Goal: Information Seeking & Learning: Compare options

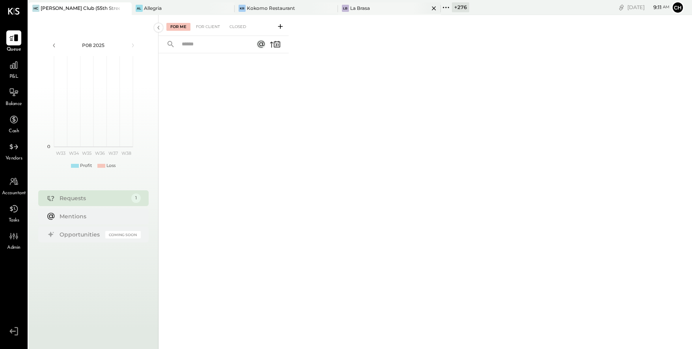
click at [429, 9] on icon at bounding box center [434, 8] width 10 height 9
click at [354, 7] on icon at bounding box center [353, 7] width 10 height 10
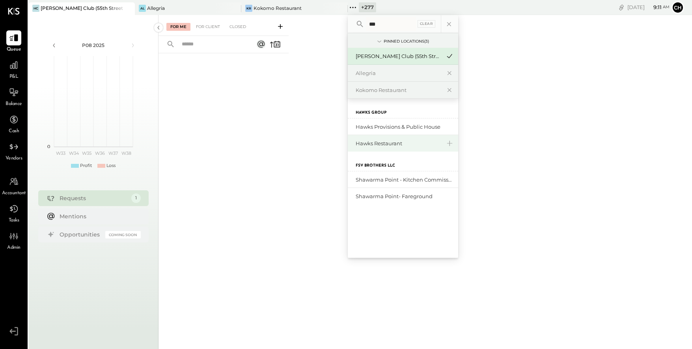
type input "***"
click at [394, 146] on div "Hawks Restaurant" at bounding box center [398, 143] width 85 height 7
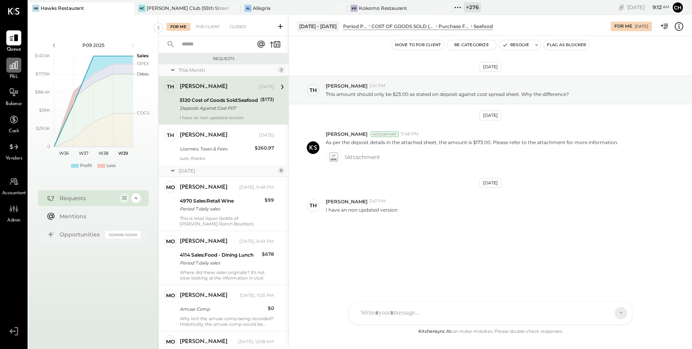
click at [17, 69] on icon at bounding box center [14, 65] width 10 height 10
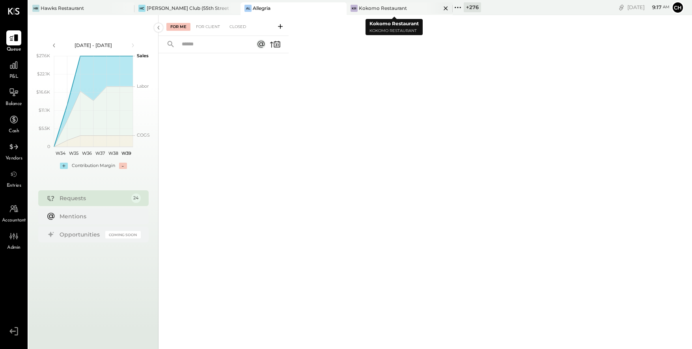
click at [441, 8] on icon at bounding box center [446, 8] width 10 height 9
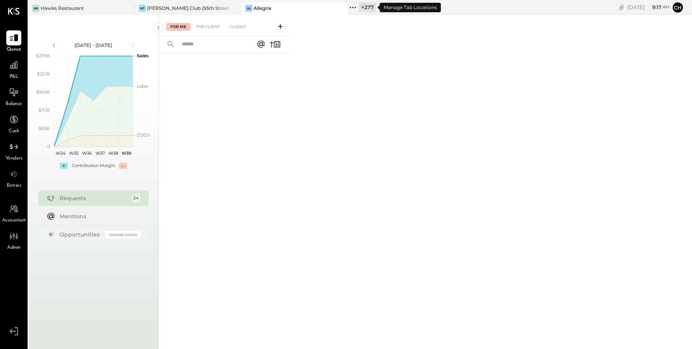
click at [354, 6] on icon at bounding box center [353, 7] width 10 height 10
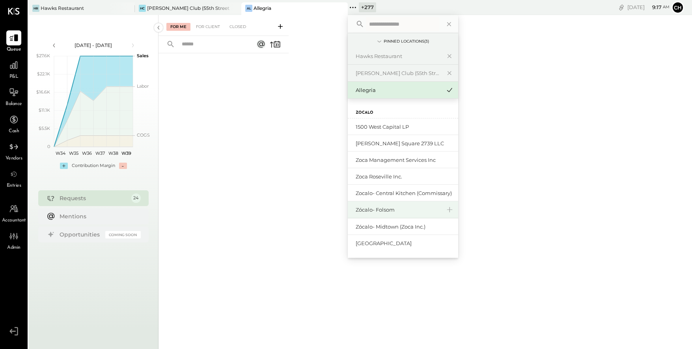
click at [376, 210] on div "Zócalo- Folsom" at bounding box center [398, 209] width 85 height 7
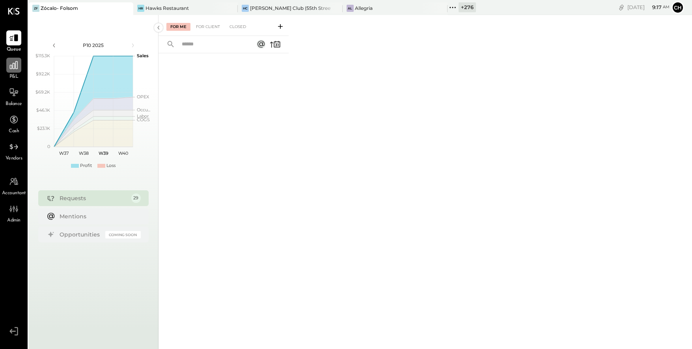
click at [17, 68] on icon at bounding box center [14, 65] width 8 height 8
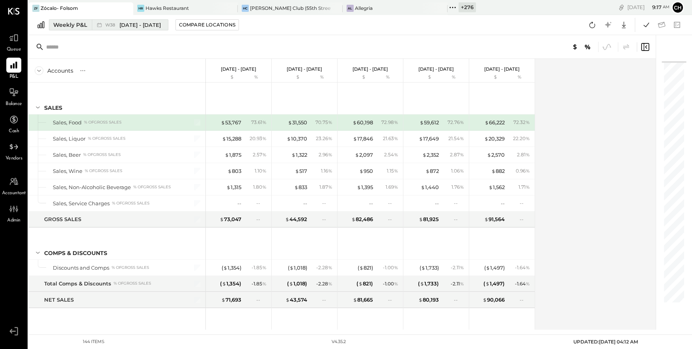
click at [119, 23] on div "W38 Sep 15 - 21, 2025" at bounding box center [133, 24] width 56 height 7
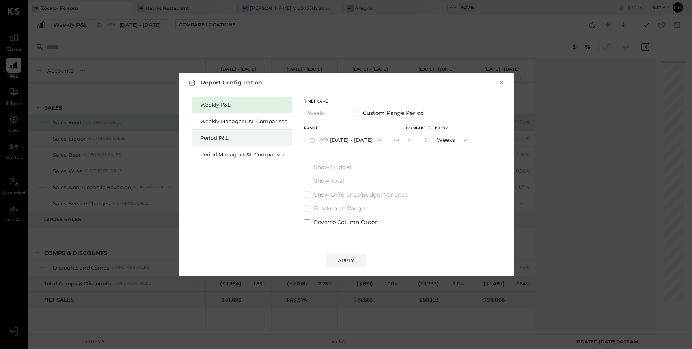
click at [232, 139] on div "Period P&L" at bounding box center [244, 137] width 88 height 7
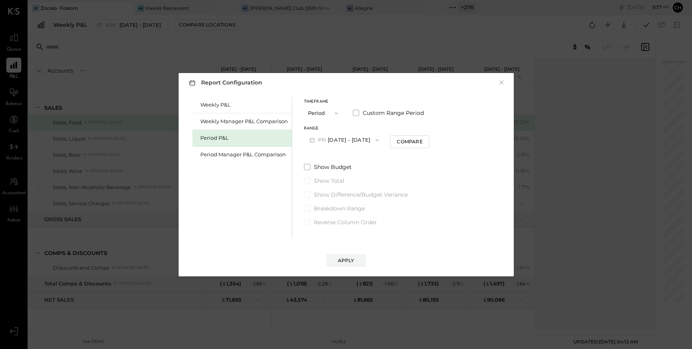
click at [360, 138] on button "P10 [DATE] - [DATE]" at bounding box center [344, 140] width 81 height 15
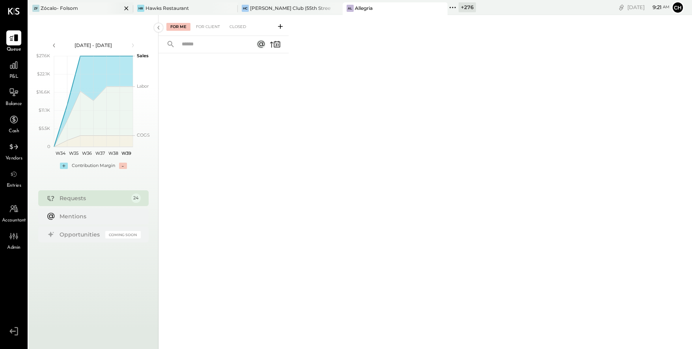
click at [91, 10] on div "ZF Zócalo- Folsom" at bounding box center [74, 8] width 93 height 7
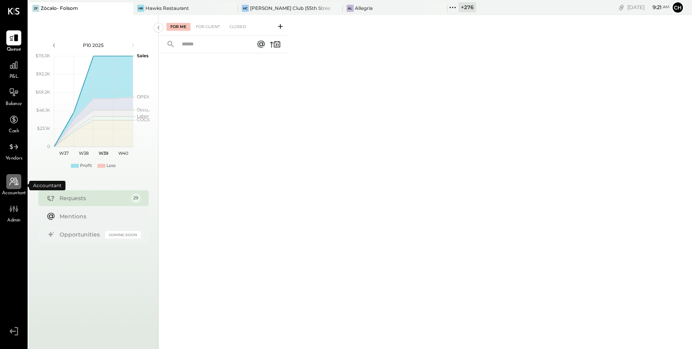
click at [13, 178] on icon at bounding box center [14, 181] width 10 height 10
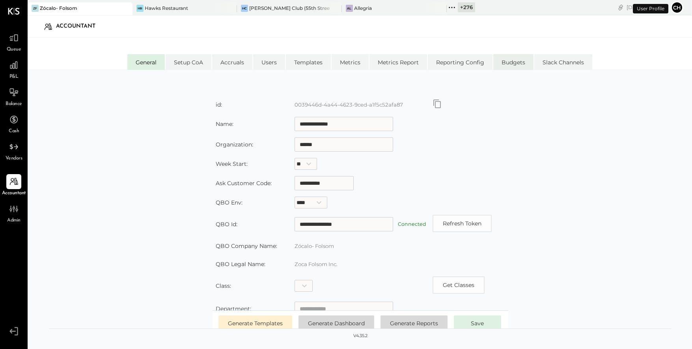
click at [520, 60] on li "Budgets" at bounding box center [514, 62] width 40 height 16
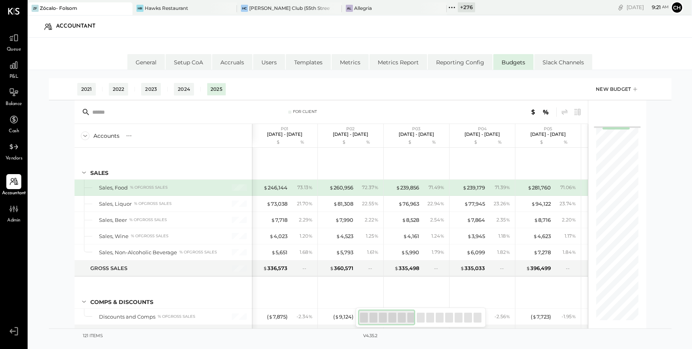
click at [621, 92] on div "New Budget" at bounding box center [617, 89] width 43 height 12
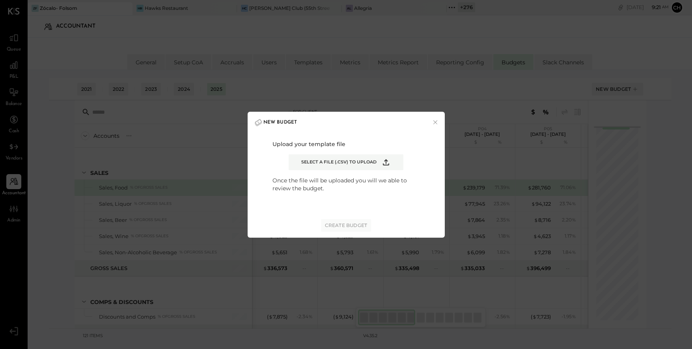
click at [385, 161] on icon "Example Modal" at bounding box center [386, 161] width 9 height 9
click at [0, 0] on input "Select a file (.csv) to upload" at bounding box center [0, 0] width 0 height 0
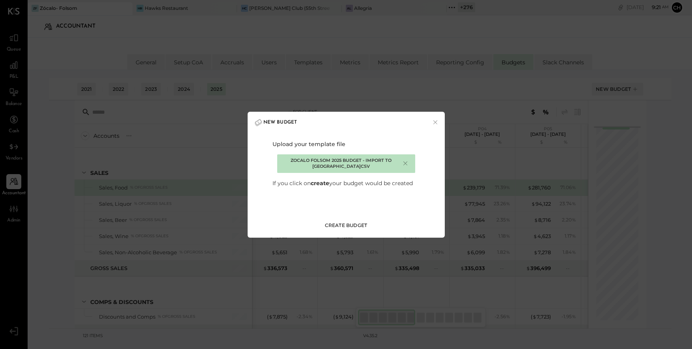
click at [356, 224] on div "Create Budget" at bounding box center [346, 225] width 43 height 7
click at [406, 163] on div "×" at bounding box center [405, 163] width 7 height 8
click at [406, 163] on div "Upload your template file Zocalo Folsom 2025 Budget - Import to [GEOGRAPHIC_DAT…" at bounding box center [346, 163] width 185 height 47
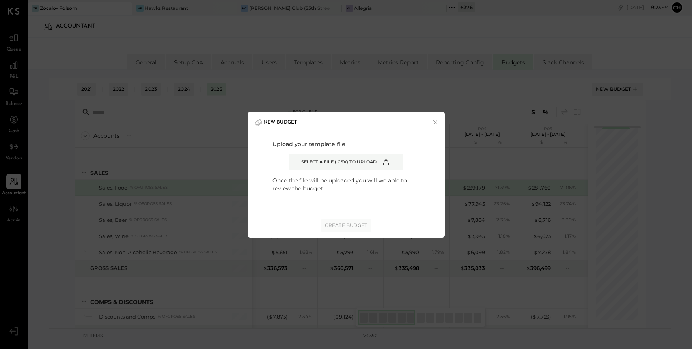
click at [387, 162] on icon "Example Modal" at bounding box center [386, 161] width 9 height 9
click at [0, 0] on input "Select a file (.csv) to upload" at bounding box center [0, 0] width 0 height 0
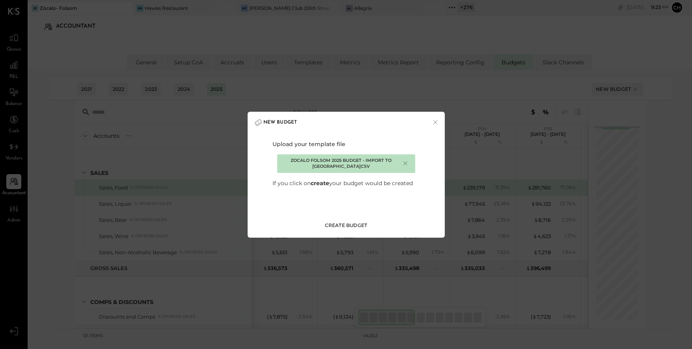
click at [349, 226] on div "Create Budget" at bounding box center [346, 225] width 43 height 7
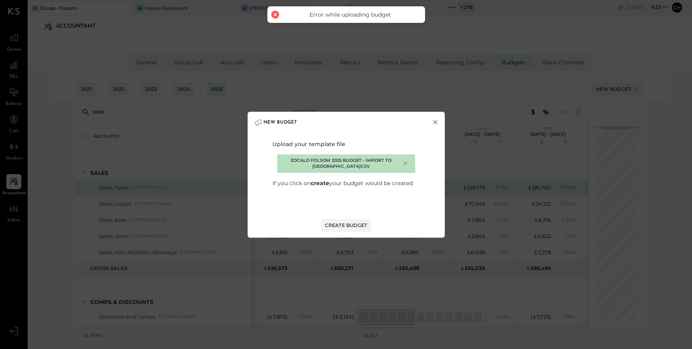
click at [438, 122] on button "×" at bounding box center [435, 122] width 7 height 8
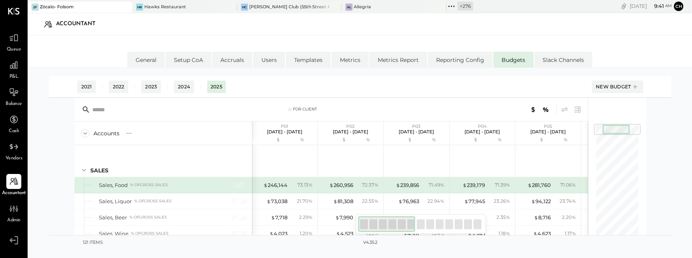
click at [447, 6] on icon at bounding box center [452, 6] width 10 height 10
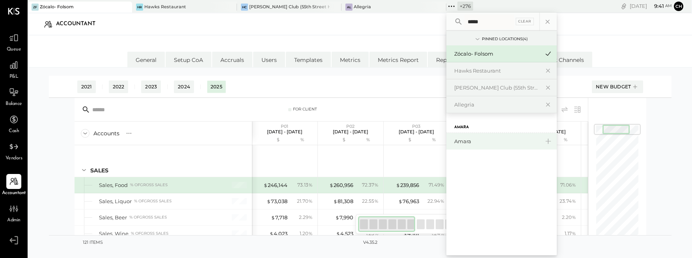
type input "*****"
click at [455, 140] on div "Amara" at bounding box center [497, 141] width 85 height 7
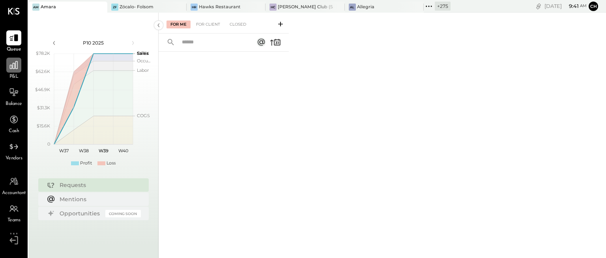
click at [9, 69] on icon at bounding box center [14, 65] width 10 height 10
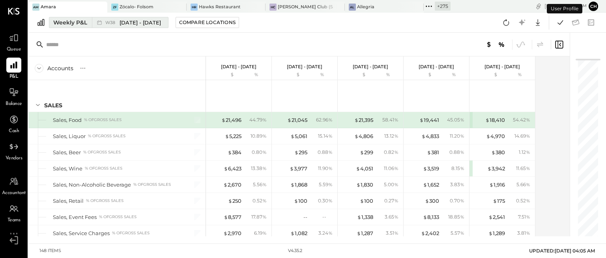
click at [90, 22] on button "Weekly P&L W38 [DATE] - [DATE]" at bounding box center [109, 22] width 120 height 11
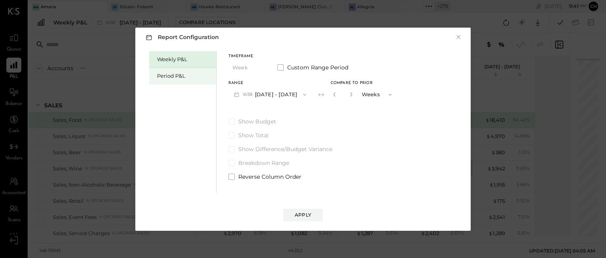
click at [172, 74] on div "Period P&L" at bounding box center [184, 75] width 55 height 7
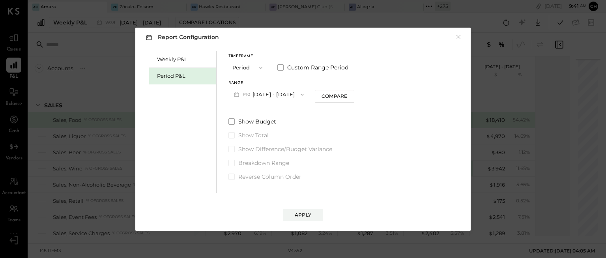
click at [273, 95] on button "P10 [DATE] - [DATE]" at bounding box center [268, 94] width 81 height 15
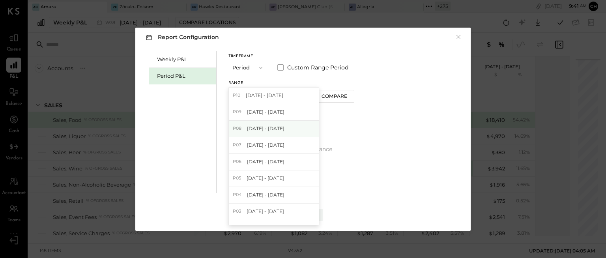
click at [276, 129] on span "[DATE] - [DATE]" at bounding box center [265, 128] width 37 height 7
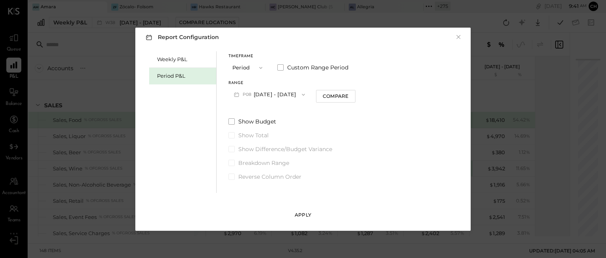
click at [297, 216] on div "Apply" at bounding box center [303, 214] width 17 height 7
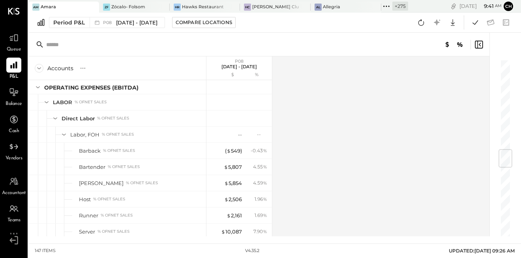
scroll to position [760, 0]
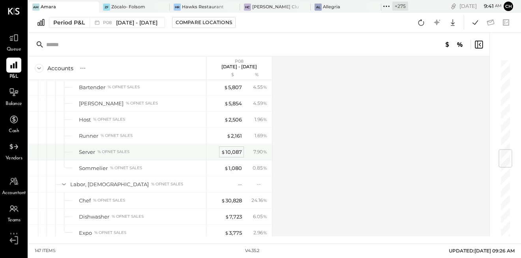
click at [226, 150] on div "$ 10,087" at bounding box center [231, 151] width 21 height 7
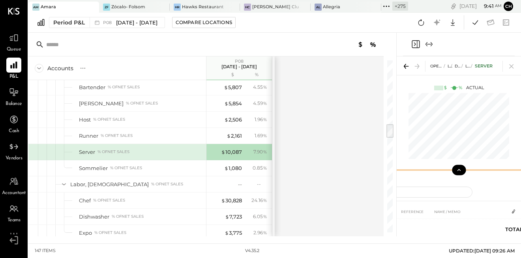
click at [456, 169] on icon at bounding box center [458, 169] width 7 height 7
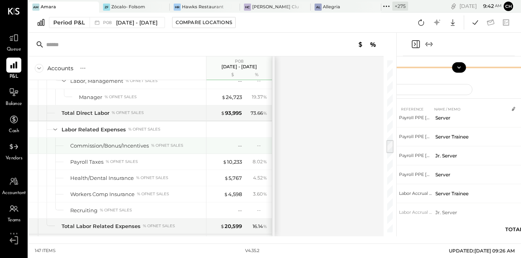
scroll to position [943, 0]
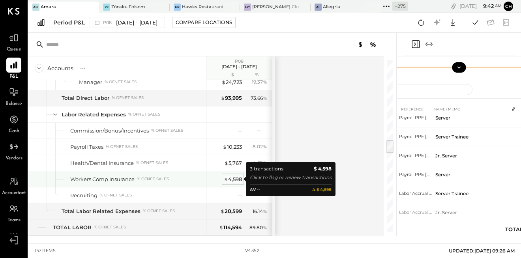
click at [232, 180] on div "$ 4,598" at bounding box center [233, 179] width 18 height 7
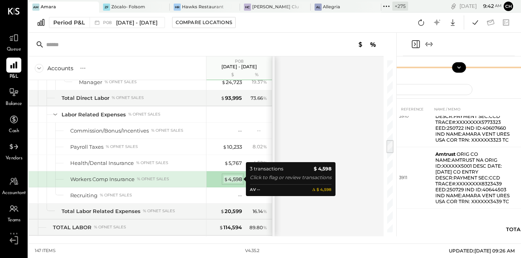
scroll to position [87, 0]
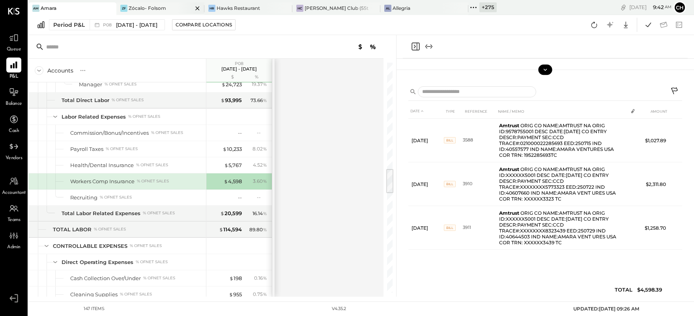
click at [196, 8] on icon at bounding box center [198, 8] width 10 height 9
click at [222, 9] on icon at bounding box center [226, 8] width 10 height 9
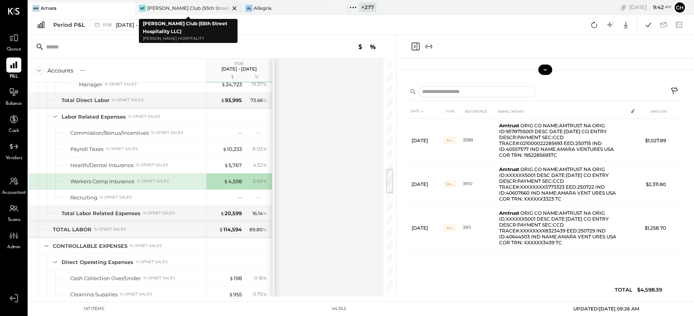
click at [235, 7] on icon at bounding box center [235, 8] width 10 height 9
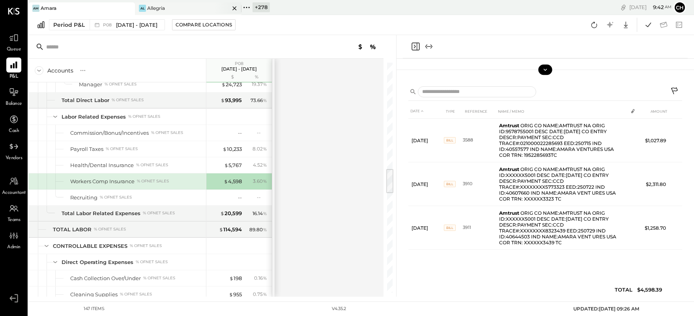
click at [235, 7] on icon at bounding box center [235, 8] width 10 height 9
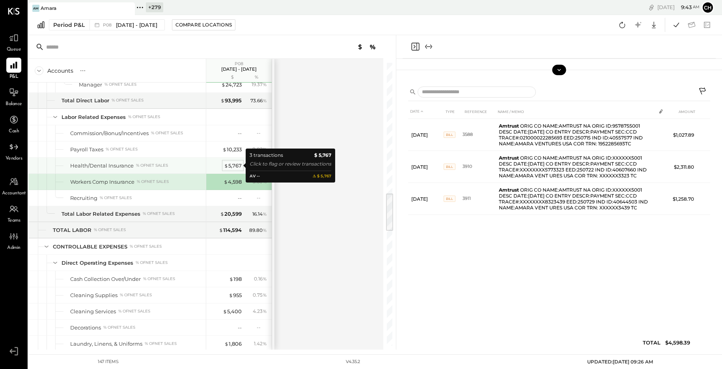
click at [233, 168] on div "$ 5,767" at bounding box center [233, 165] width 18 height 7
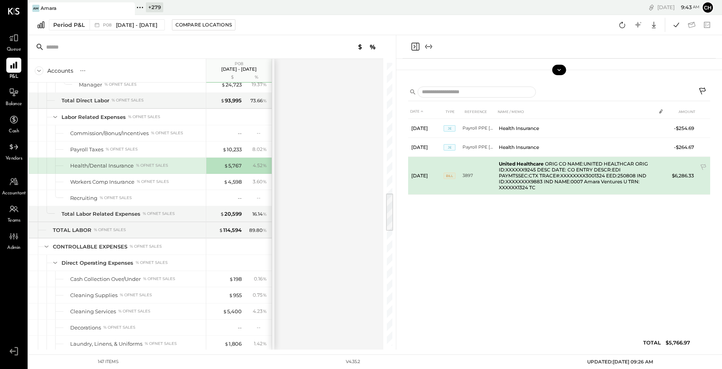
click at [451, 176] on span "BILL" at bounding box center [450, 175] width 12 height 6
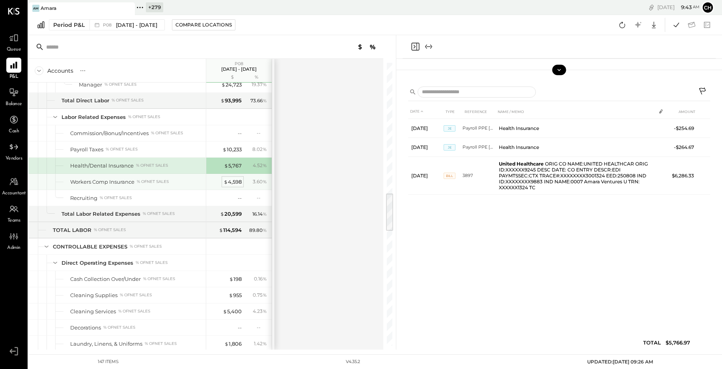
click at [233, 181] on div "$ 4,598" at bounding box center [233, 181] width 18 height 7
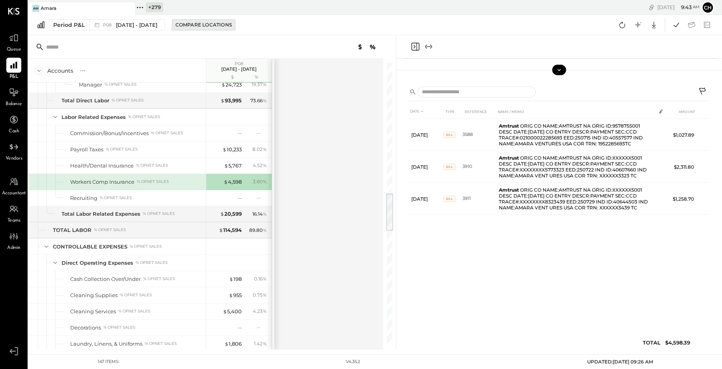
click at [232, 26] on div "Compare Locations" at bounding box center [204, 24] width 56 height 7
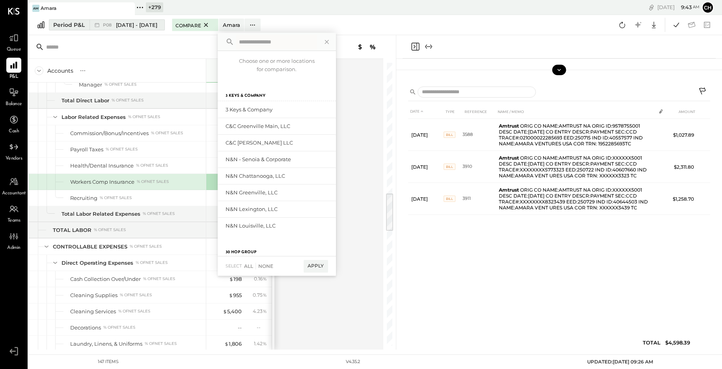
click at [143, 25] on span "[DATE] - [DATE]" at bounding box center [136, 24] width 41 height 7
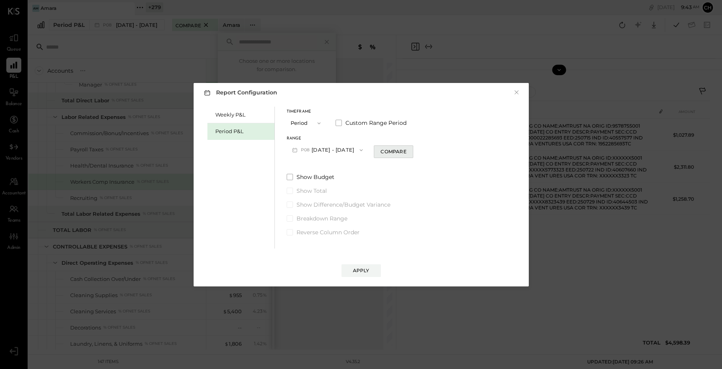
click at [402, 153] on div "Compare" at bounding box center [394, 151] width 26 height 7
click at [410, 148] on icon "button" at bounding box center [408, 149] width 5 height 5
drag, startPoint x: 420, startPoint y: 148, endPoint x: 415, endPoint y: 154, distance: 7.5
click at [410, 147] on icon "button" at bounding box center [408, 149] width 5 height 5
type input "*"
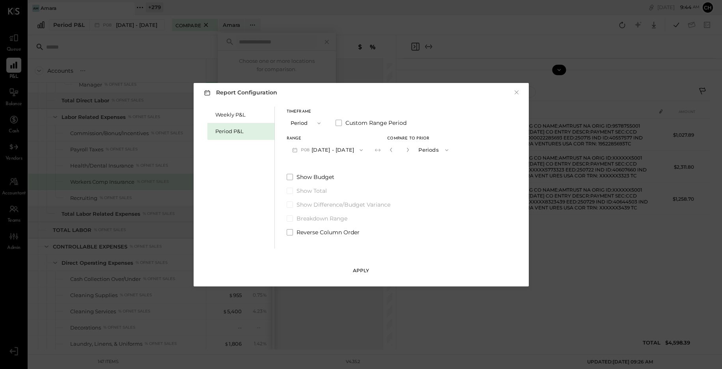
click at [356, 271] on div "Apply" at bounding box center [361, 270] width 17 height 7
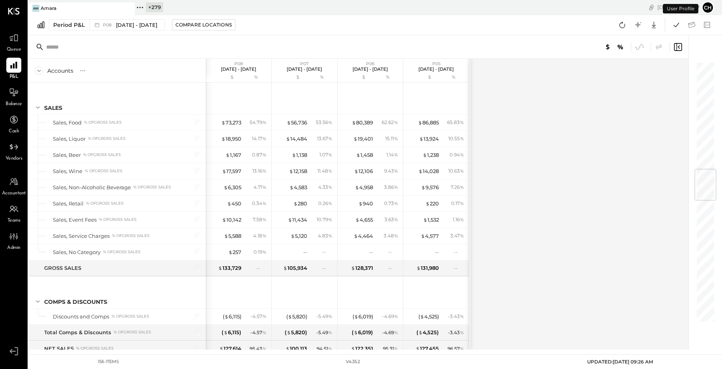
scroll to position [900, 0]
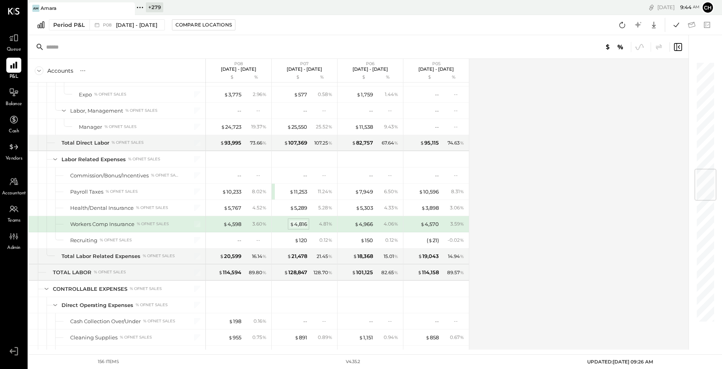
click at [303, 224] on div "$ 4,816" at bounding box center [298, 223] width 17 height 7
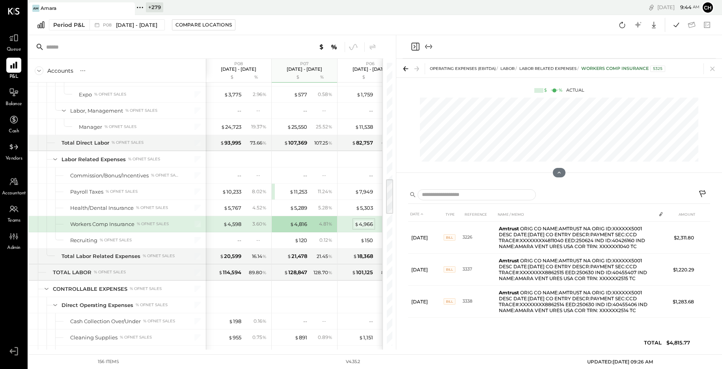
click at [367, 224] on div "$ 4,966" at bounding box center [364, 223] width 19 height 7
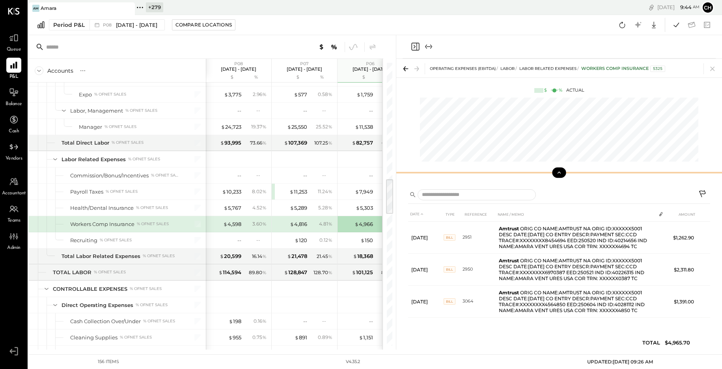
click at [560, 170] on icon at bounding box center [559, 172] width 7 height 7
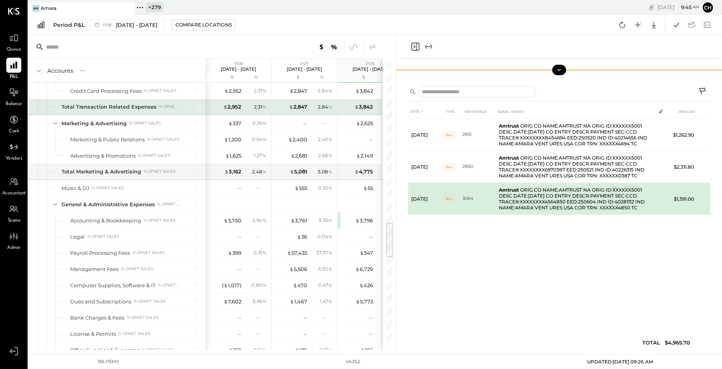
scroll to position [1236, 0]
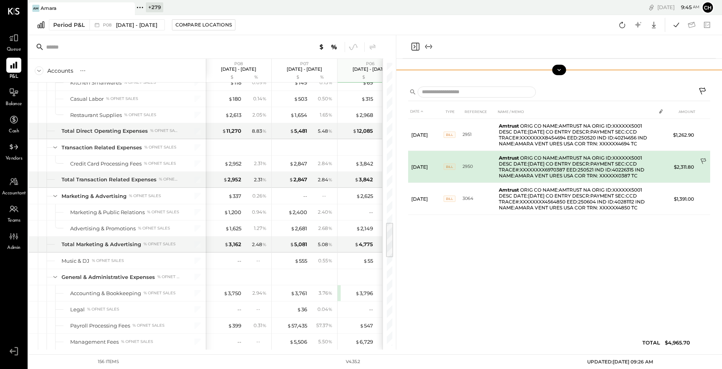
click at [692, 163] on icon at bounding box center [704, 162] width 8 height 8
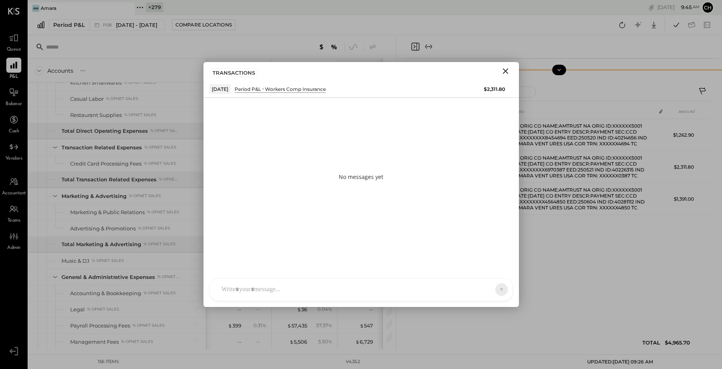
click at [317, 288] on div "R reena RS [PERSON_NAME] TM [PERSON_NAME] ID [PERSON_NAME] Del [PERSON_NAME] J …" at bounding box center [362, 289] width 304 height 23
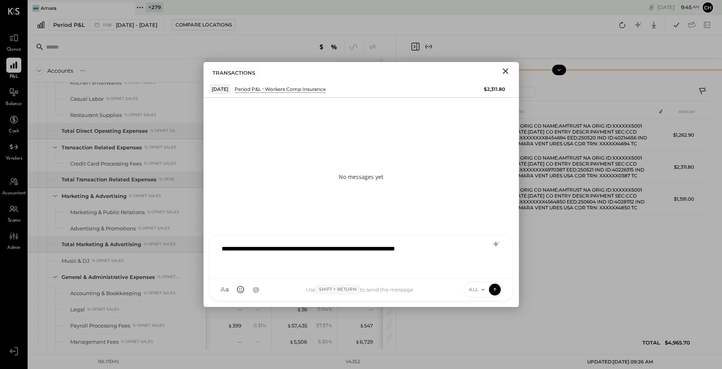
click at [484, 289] on icon at bounding box center [483, 289] width 6 height 6
click at [482, 271] on div "INTERNAL" at bounding box center [487, 269] width 47 height 13
click at [498, 287] on icon at bounding box center [495, 289] width 7 height 8
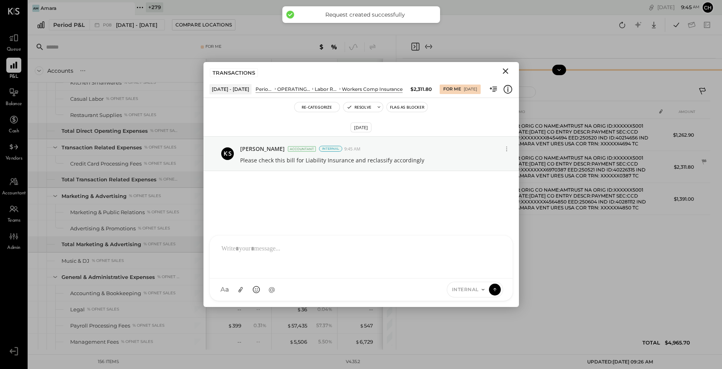
click at [507, 69] on icon "Close" at bounding box center [506, 71] width 6 height 6
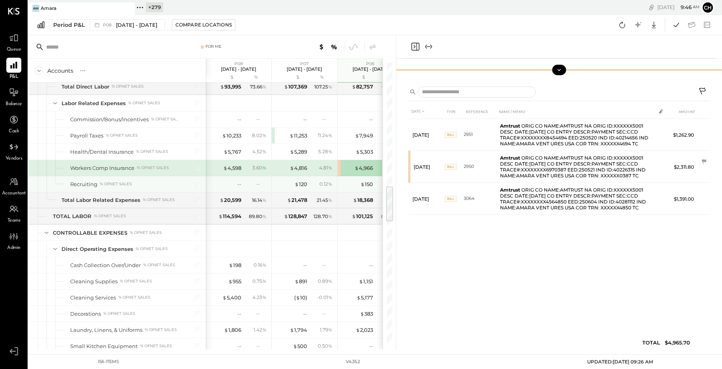
scroll to position [943, 0]
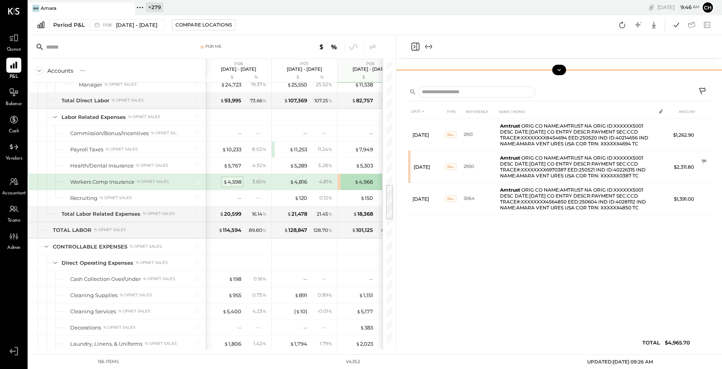
click at [230, 178] on div "$ 4,598" at bounding box center [232, 181] width 18 height 7
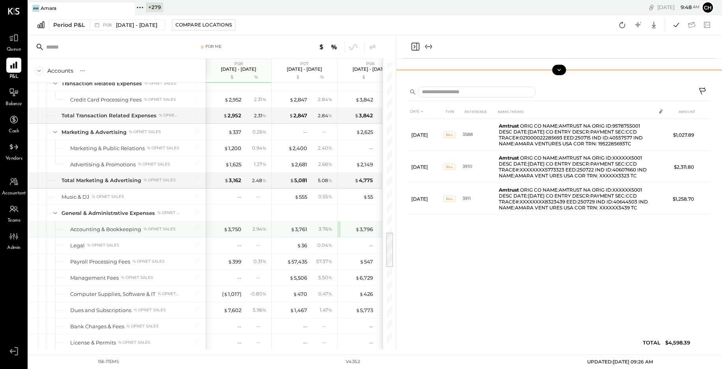
scroll to position [1338, 0]
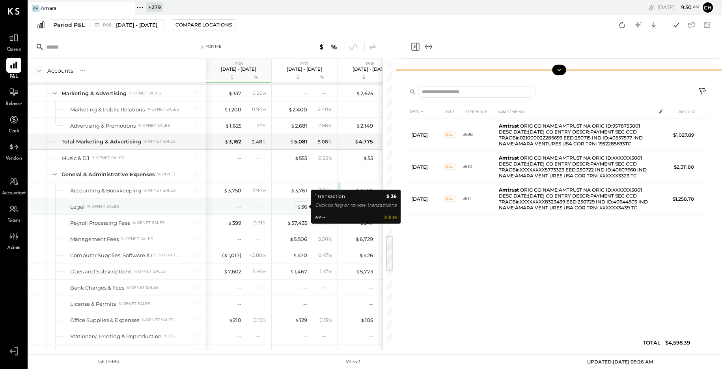
click at [303, 208] on div "$ 36" at bounding box center [302, 206] width 10 height 7
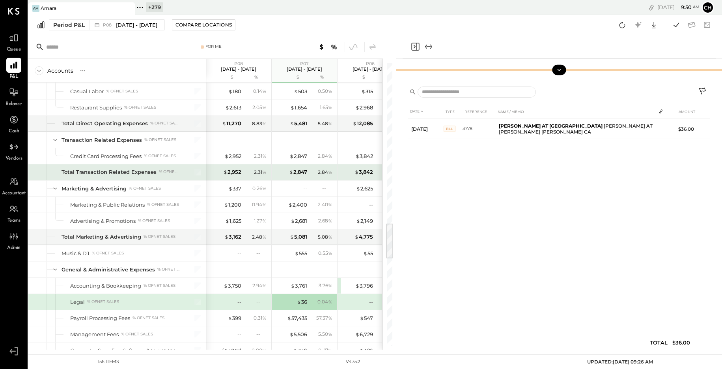
scroll to position [1291, 0]
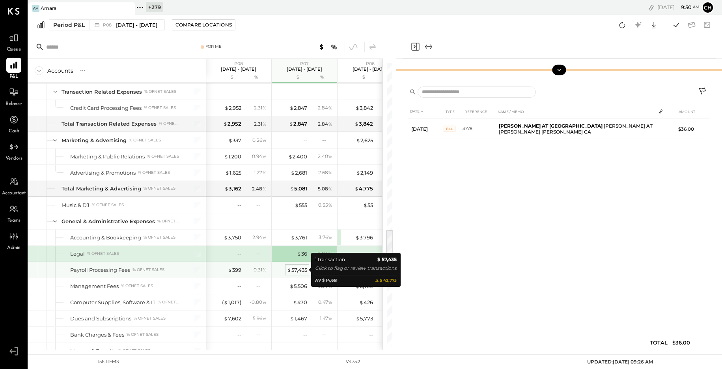
click at [301, 271] on div "$ 57,435" at bounding box center [297, 269] width 20 height 7
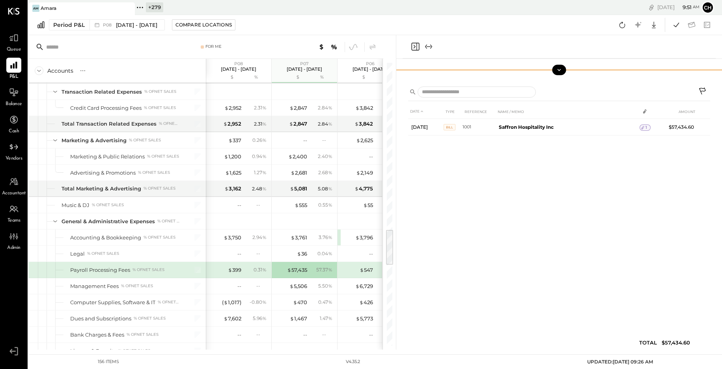
click at [692, 90] on icon at bounding box center [703, 91] width 9 height 9
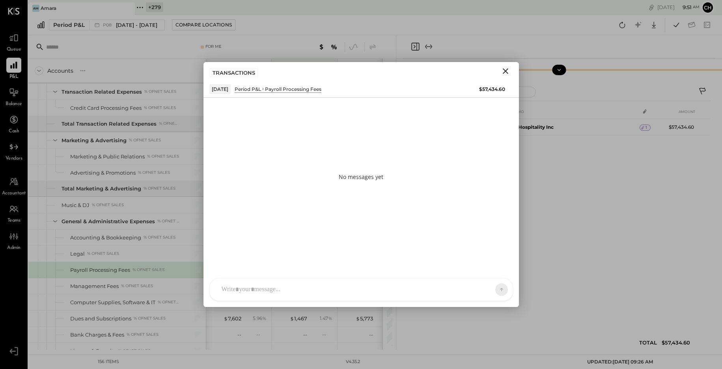
click at [348, 278] on div at bounding box center [361, 289] width 303 height 22
click at [347, 288] on div "R reena RS [PERSON_NAME] TM [PERSON_NAME] ID [PERSON_NAME] Del [PERSON_NAME] J …" at bounding box center [362, 289] width 304 height 23
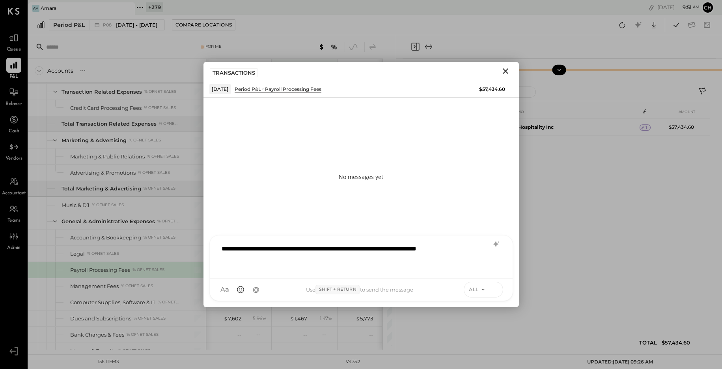
click at [495, 290] on icon at bounding box center [495, 289] width 0 height 3
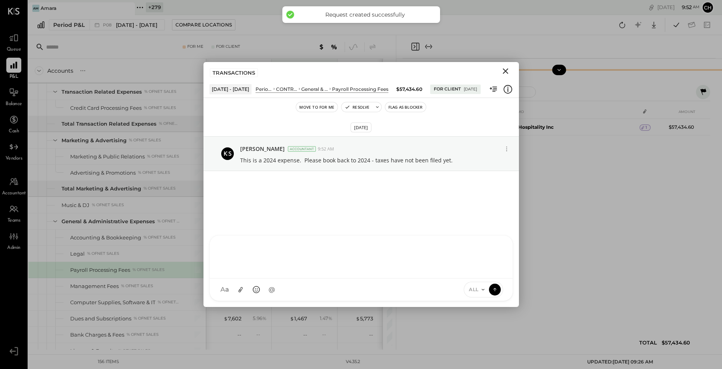
click at [507, 71] on icon "Close" at bounding box center [505, 70] width 9 height 9
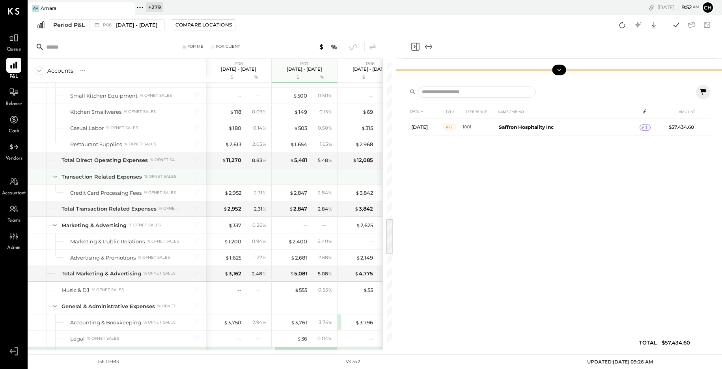
scroll to position [1213, 0]
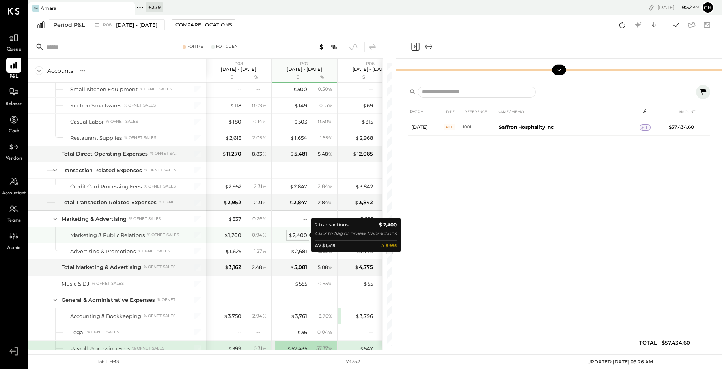
click at [299, 236] on div "$ 2,400" at bounding box center [297, 234] width 19 height 7
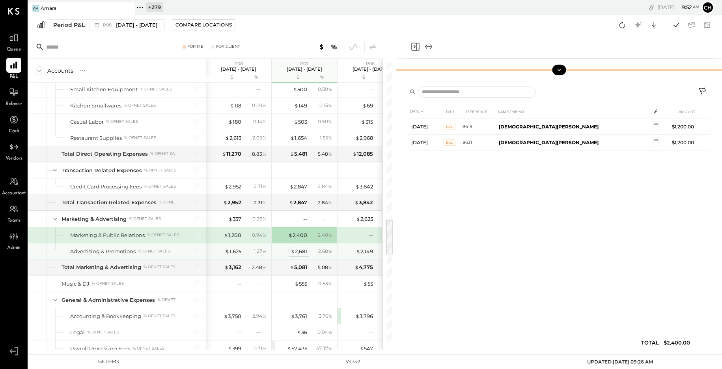
click at [302, 250] on div "$ 2,681" at bounding box center [299, 250] width 17 height 7
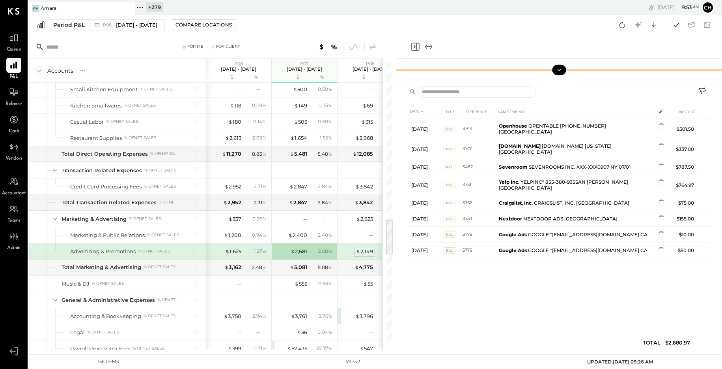
click at [365, 249] on div "$ 2,149" at bounding box center [364, 250] width 17 height 7
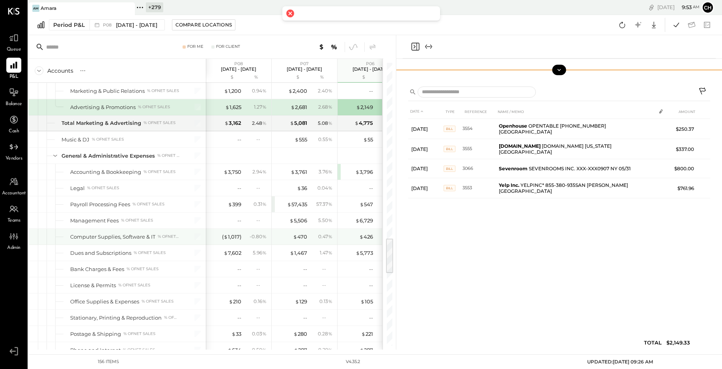
scroll to position [1313, 0]
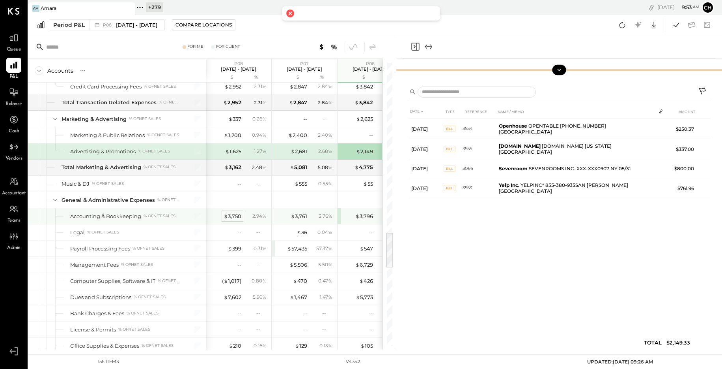
click at [237, 217] on div "$ 3,750" at bounding box center [233, 215] width 18 height 7
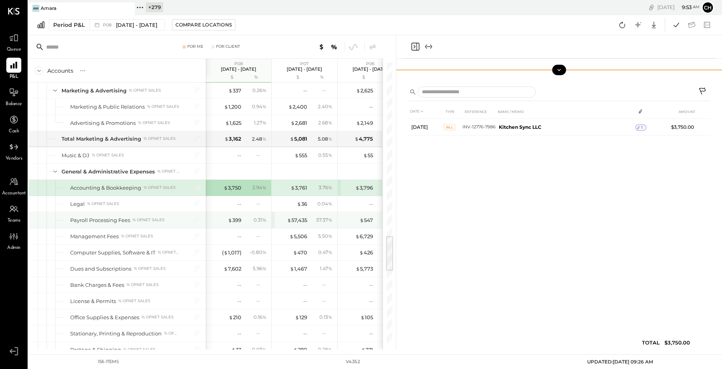
scroll to position [1184, 0]
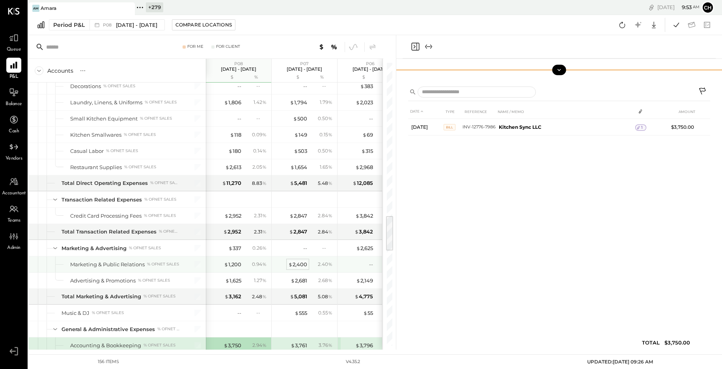
click at [301, 263] on div "$ 2,400" at bounding box center [297, 263] width 19 height 7
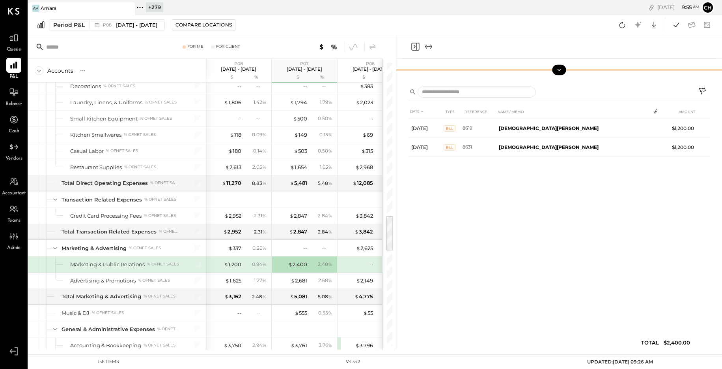
click at [415, 45] on icon "Close panel" at bounding box center [415, 47] width 2 height 4
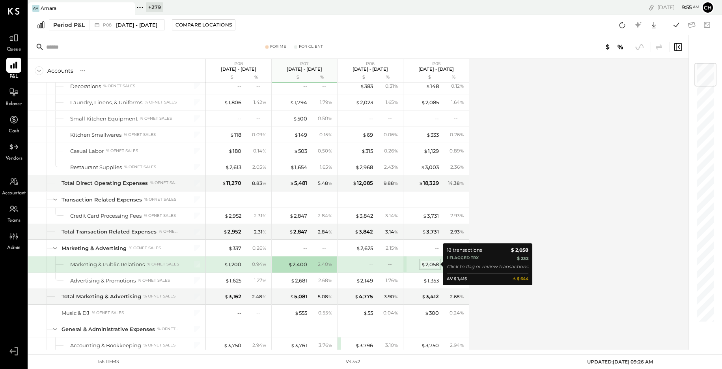
click at [434, 264] on div "$ 2,058" at bounding box center [430, 263] width 18 height 7
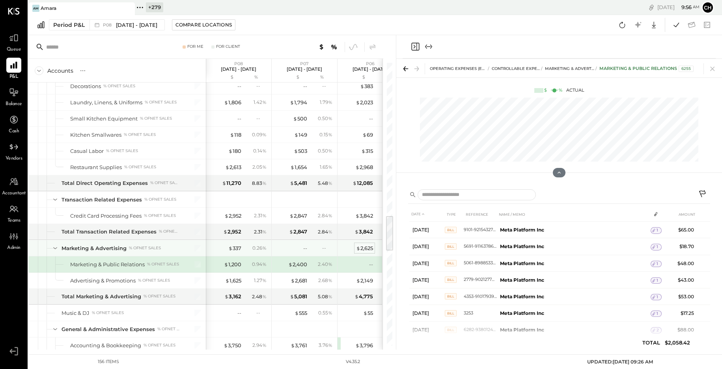
scroll to position [1187, 0]
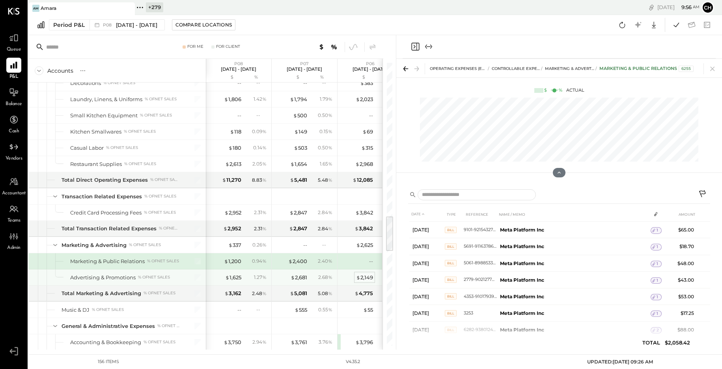
click at [366, 278] on div "$ 2,149" at bounding box center [364, 276] width 17 height 7
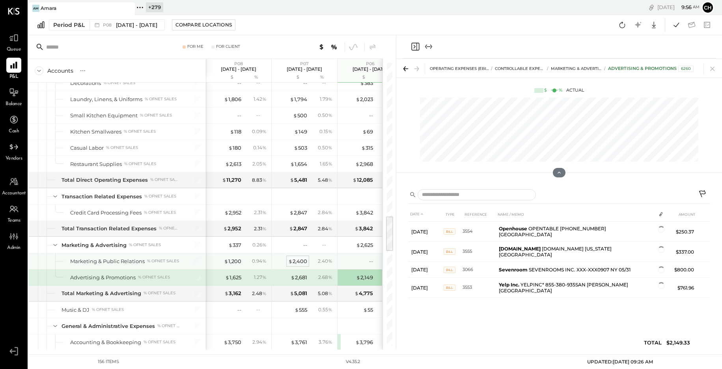
click at [302, 262] on div "$ 2,400" at bounding box center [297, 260] width 19 height 7
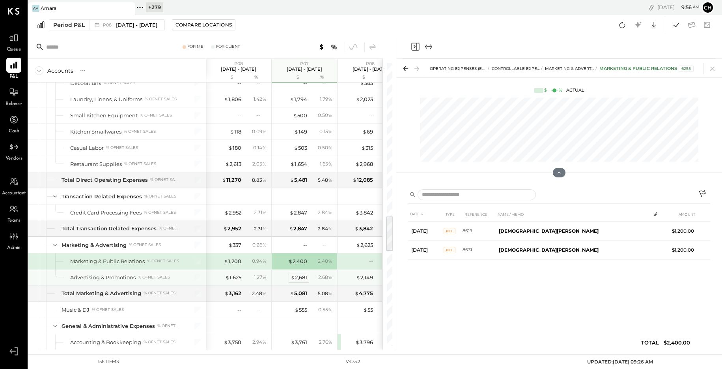
click at [296, 275] on div "$ 2,681" at bounding box center [299, 276] width 17 height 7
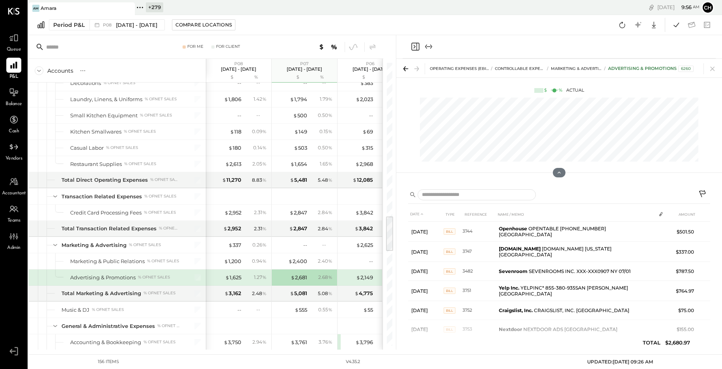
click at [414, 48] on icon "Close panel" at bounding box center [415, 47] width 2 height 4
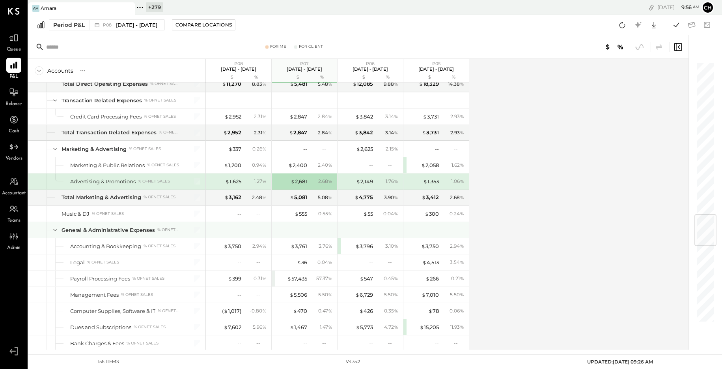
scroll to position [1274, 0]
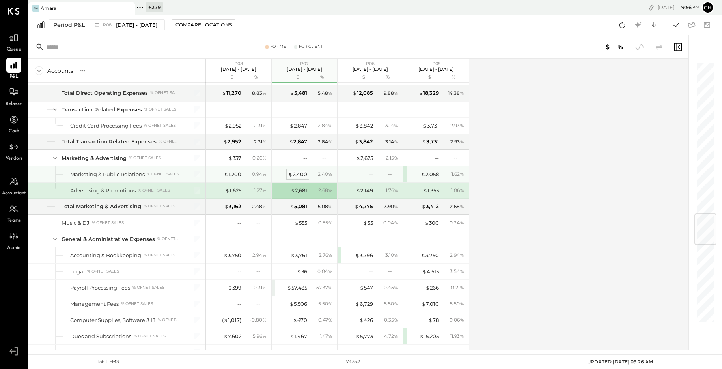
click at [294, 174] on div "$ 2,400" at bounding box center [297, 173] width 19 height 7
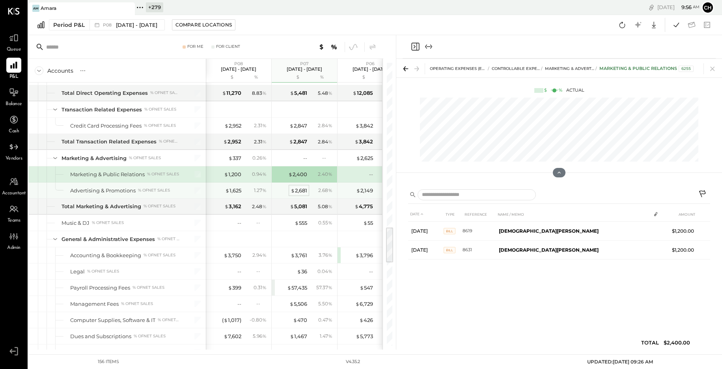
click at [299, 187] on div "$ 2,681" at bounding box center [299, 190] width 17 height 7
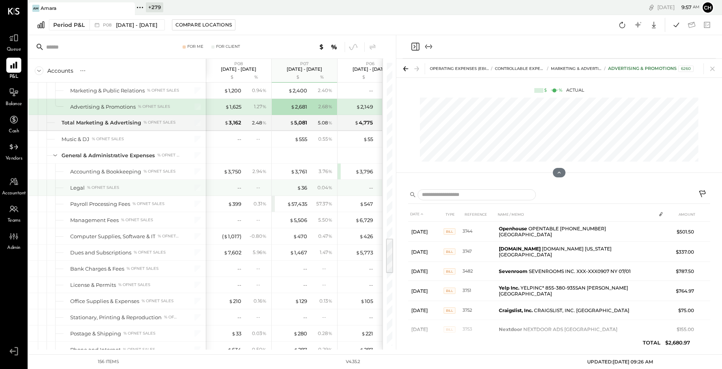
scroll to position [1359, 0]
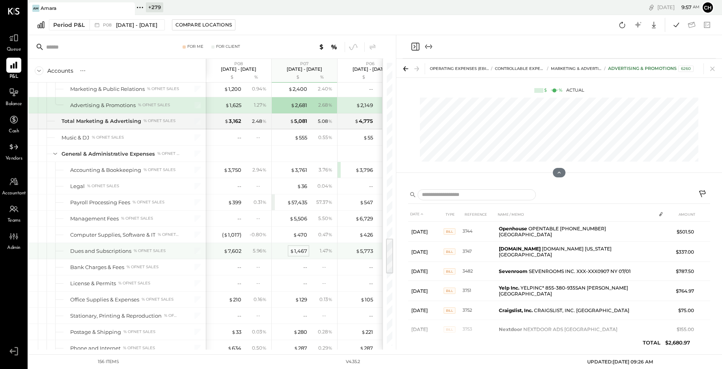
click at [300, 251] on div "$ 1,467" at bounding box center [298, 250] width 17 height 7
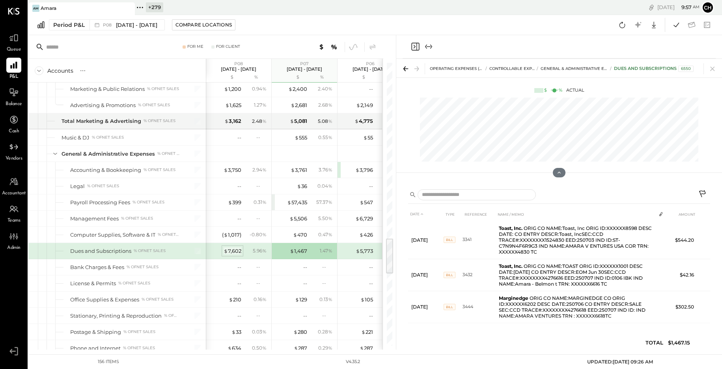
click at [238, 252] on div "$ 7,602" at bounding box center [233, 250] width 18 height 7
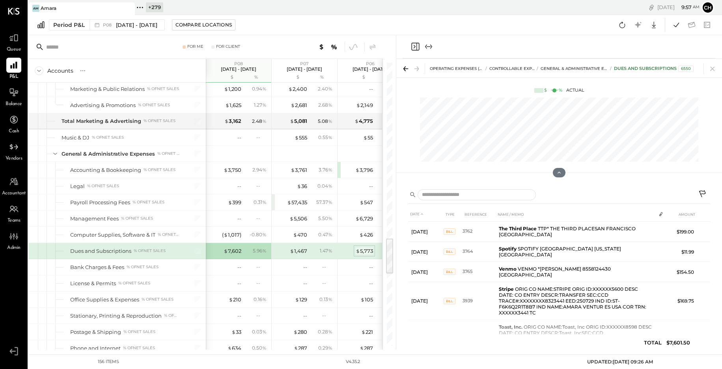
click at [364, 248] on div "$ 5,773" at bounding box center [364, 250] width 17 height 7
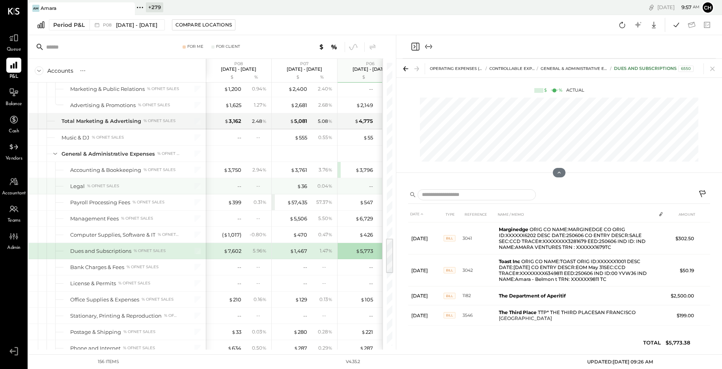
scroll to position [1289, 0]
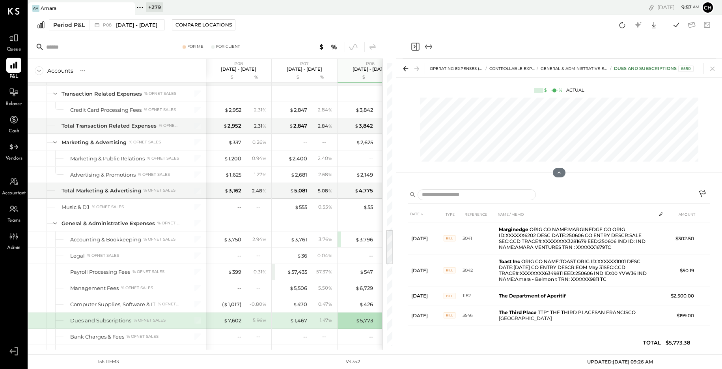
click at [413, 47] on icon "Close panel" at bounding box center [415, 46] width 9 height 9
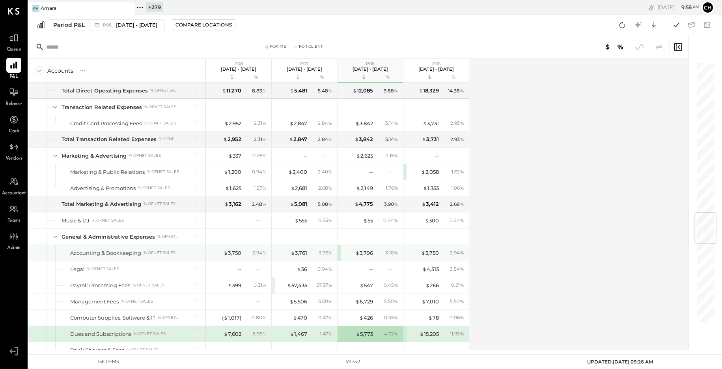
scroll to position [1266, 0]
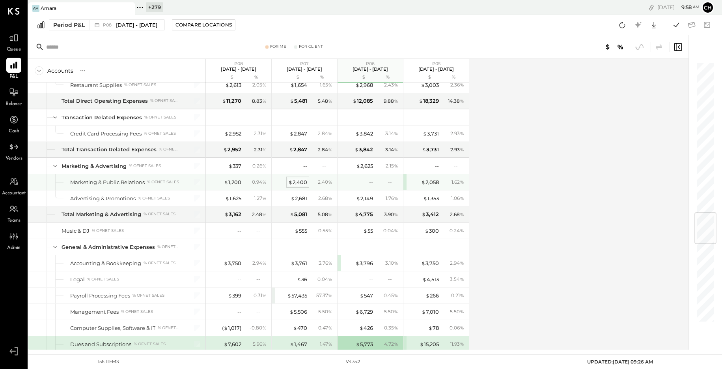
click at [302, 182] on div "$ 2,400" at bounding box center [297, 181] width 19 height 7
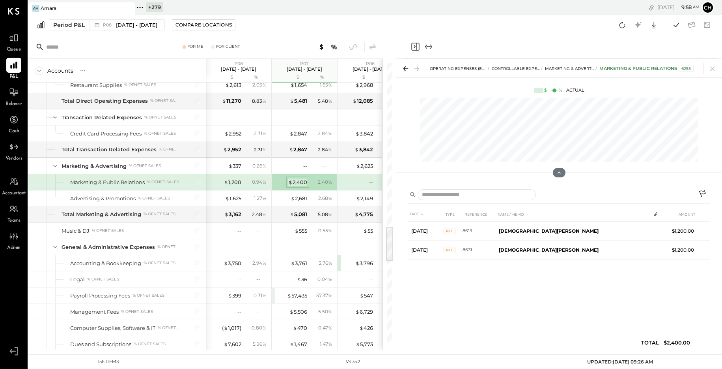
click at [296, 183] on div "$ 2,400" at bounding box center [297, 181] width 19 height 7
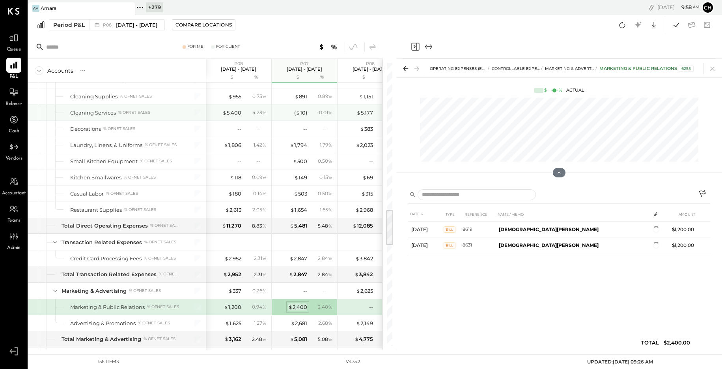
scroll to position [1079, 0]
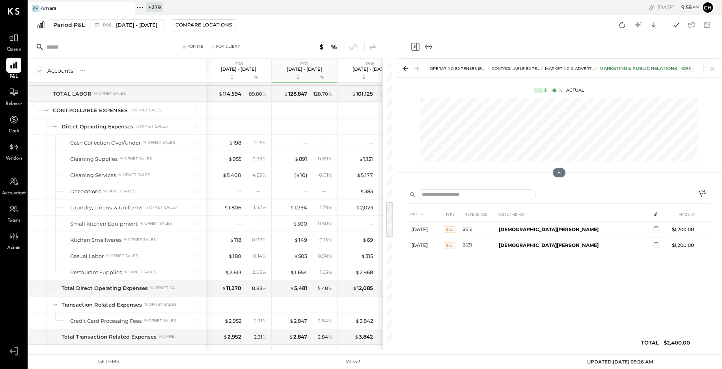
click at [414, 48] on icon "Close panel" at bounding box center [415, 46] width 9 height 9
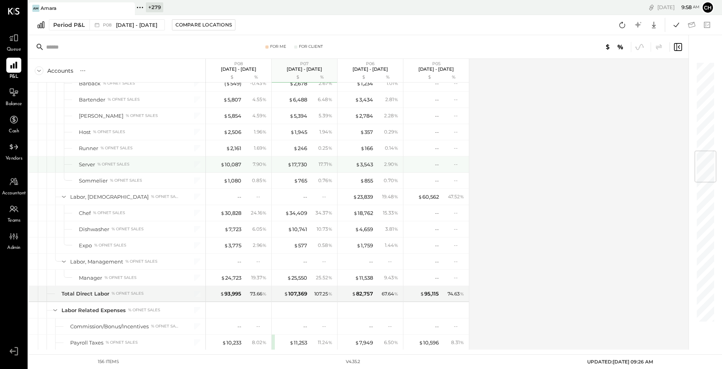
scroll to position [748, 0]
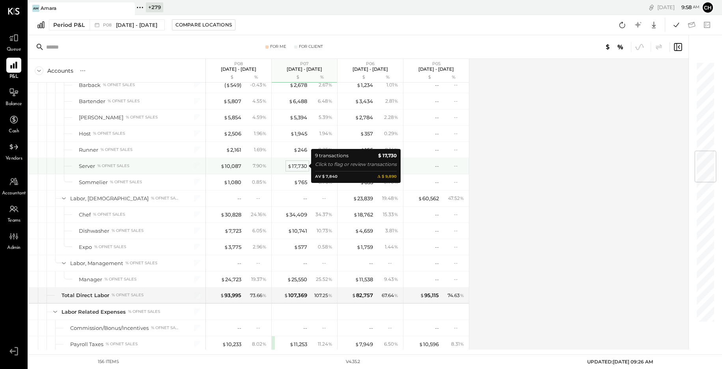
click at [301, 165] on div "$ 17,730" at bounding box center [298, 165] width 20 height 7
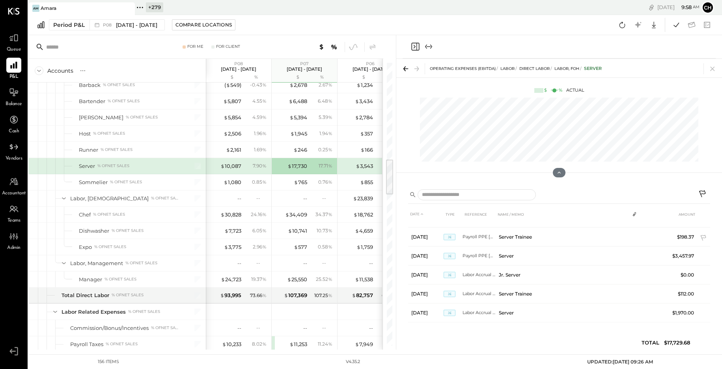
scroll to position [70, 0]
click at [415, 46] on icon "Close panel" at bounding box center [415, 46] width 9 height 9
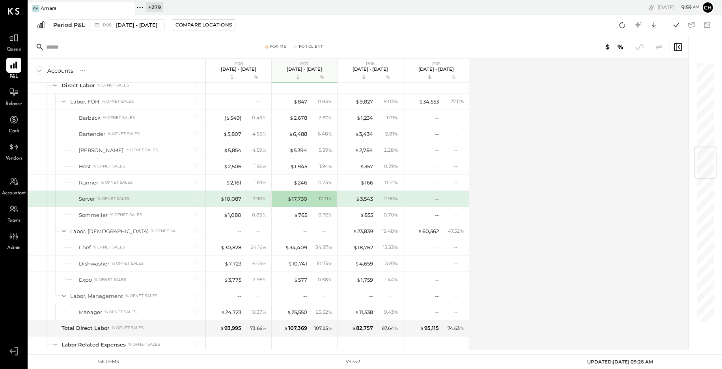
scroll to position [719, 0]
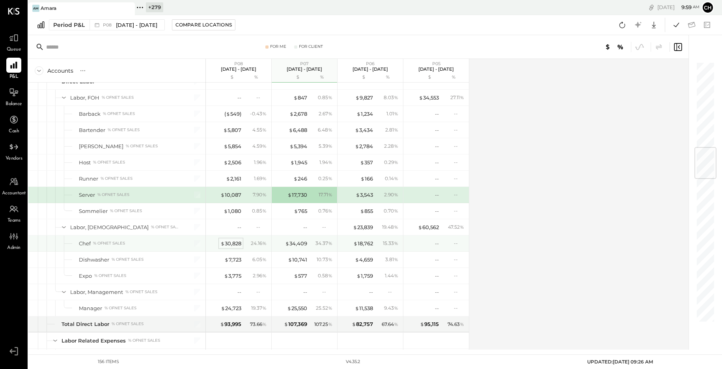
click at [228, 243] on div "$ 30,828" at bounding box center [231, 242] width 21 height 7
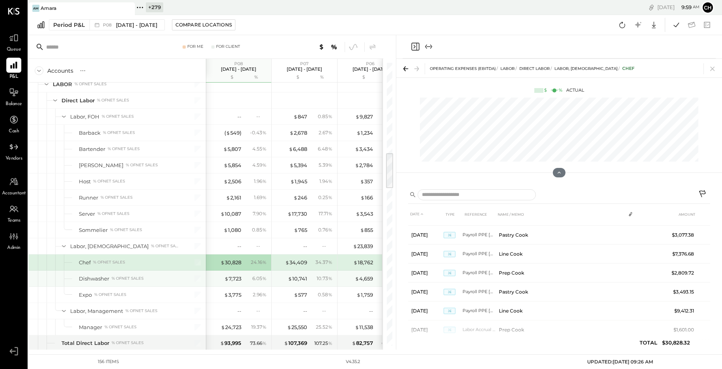
scroll to position [709, 0]
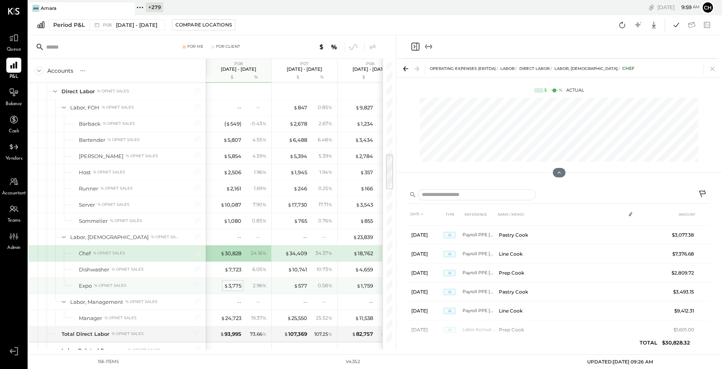
click at [235, 285] on div "$ 3,775" at bounding box center [232, 285] width 17 height 7
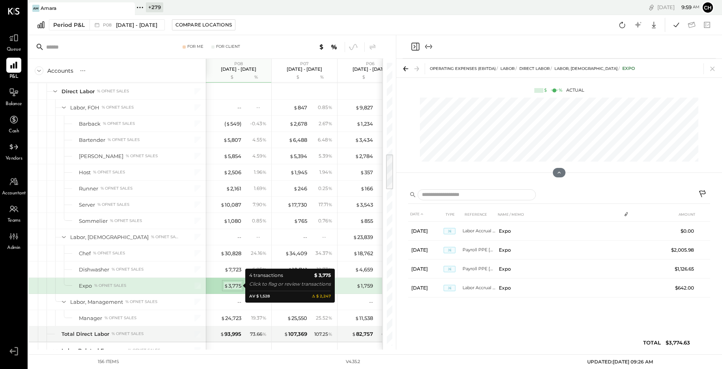
scroll to position [0, 0]
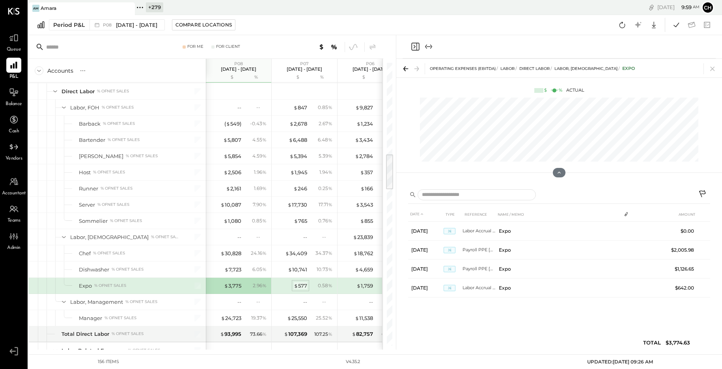
click at [303, 285] on div "$ 577" at bounding box center [300, 285] width 13 height 7
click at [369, 288] on div "$ 1,759" at bounding box center [365, 285] width 17 height 7
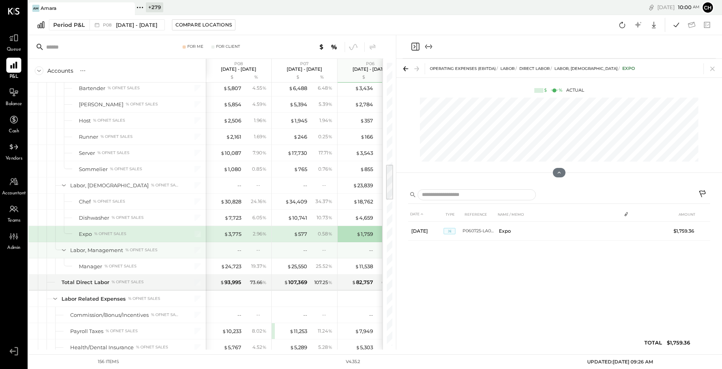
scroll to position [788, 0]
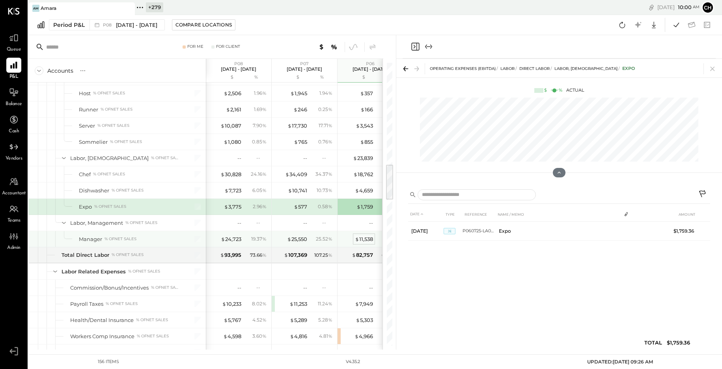
click at [365, 237] on div "$ 11,538" at bounding box center [364, 238] width 18 height 7
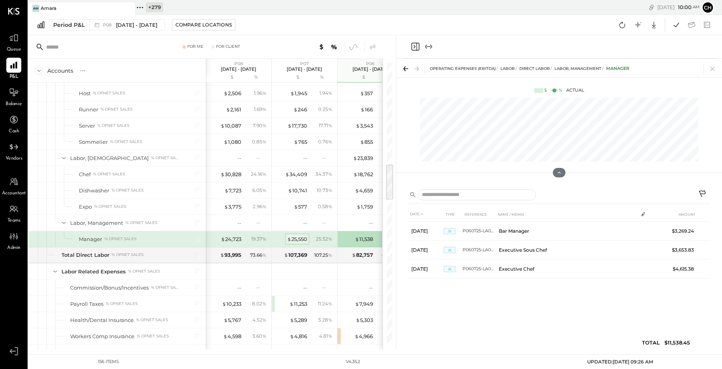
click at [297, 239] on div "$ 25,550" at bounding box center [297, 238] width 20 height 7
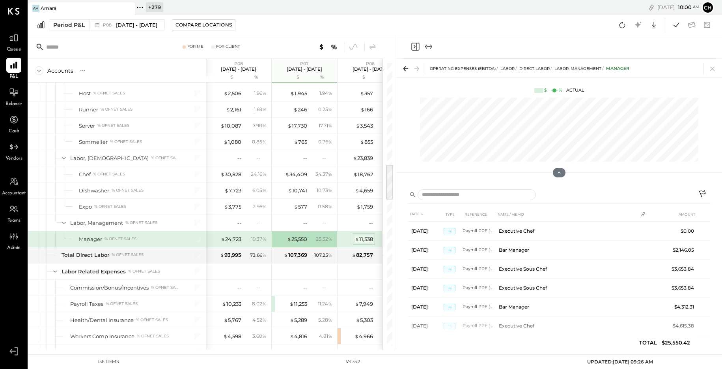
click at [367, 241] on div "$ 11,538" at bounding box center [364, 238] width 18 height 7
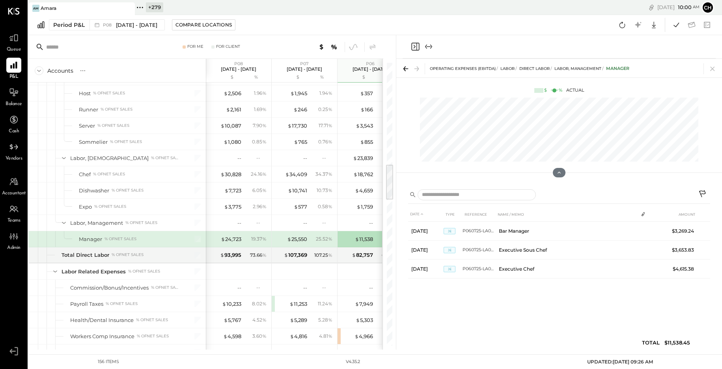
click at [413, 47] on icon "Close panel" at bounding box center [415, 46] width 9 height 9
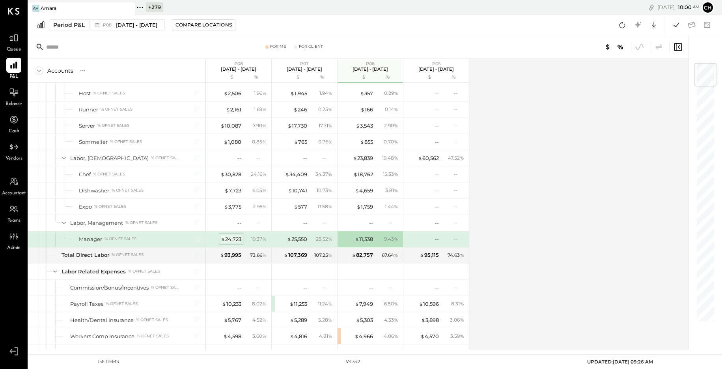
click at [225, 239] on div "$ 24,723" at bounding box center [231, 238] width 21 height 7
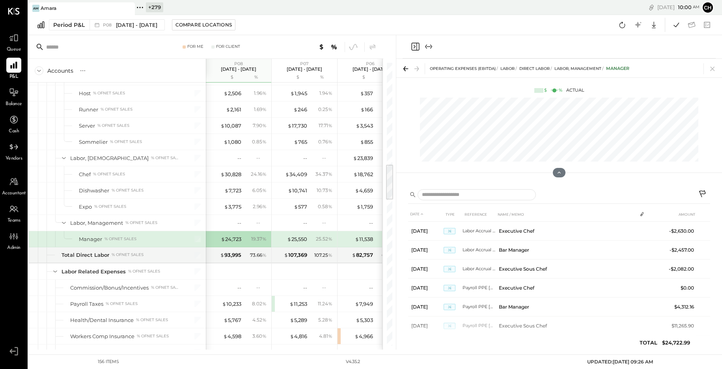
click at [415, 47] on icon "Close panel" at bounding box center [415, 47] width 2 height 4
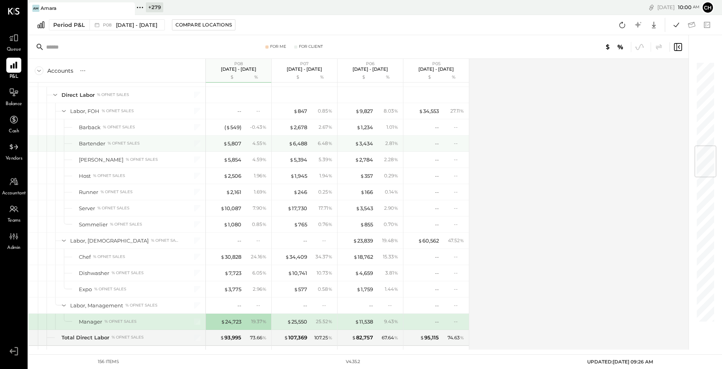
scroll to position [724, 0]
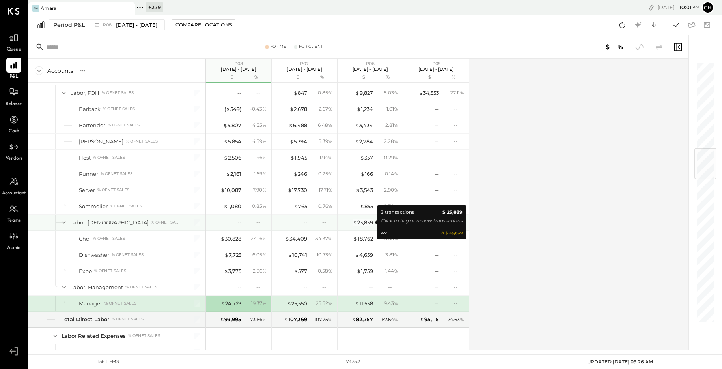
click at [366, 221] on div "$ 23,839" at bounding box center [363, 222] width 20 height 7
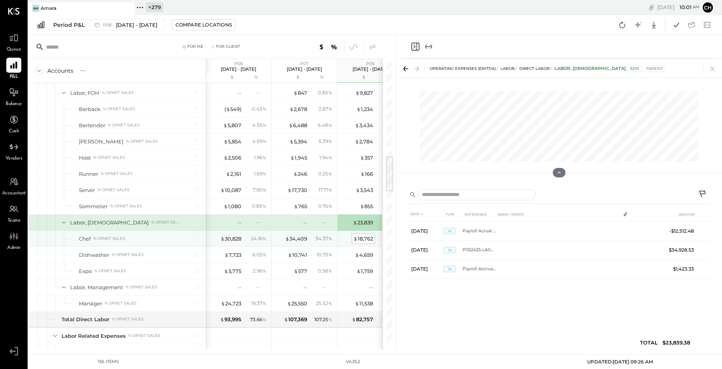
click at [358, 239] on div "$ 18,762" at bounding box center [364, 238] width 20 height 7
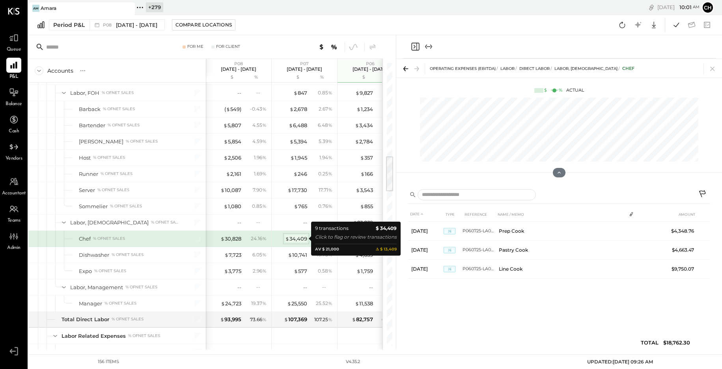
click at [299, 236] on div "$ 34,409" at bounding box center [296, 238] width 22 height 7
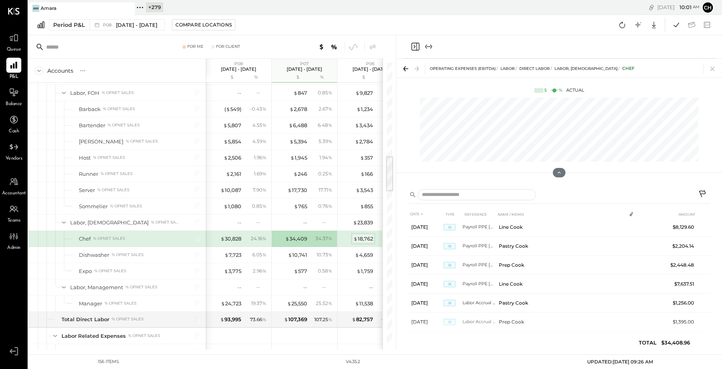
scroll to position [70, 0]
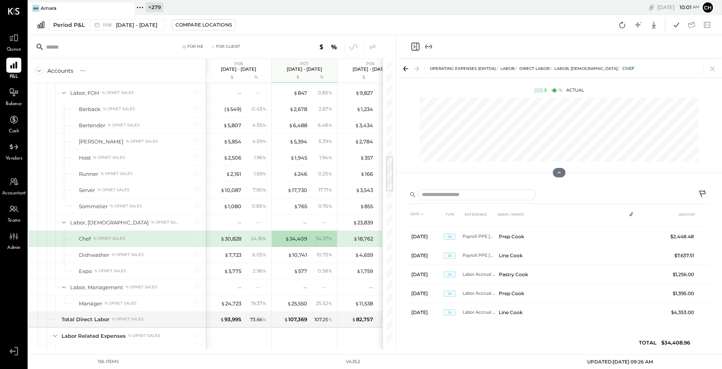
click at [415, 46] on icon "Close panel" at bounding box center [415, 47] width 2 height 4
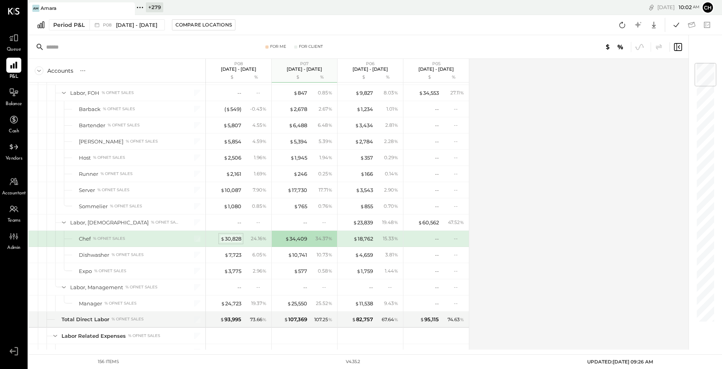
click at [232, 237] on div "$ 30,828" at bounding box center [231, 238] width 21 height 7
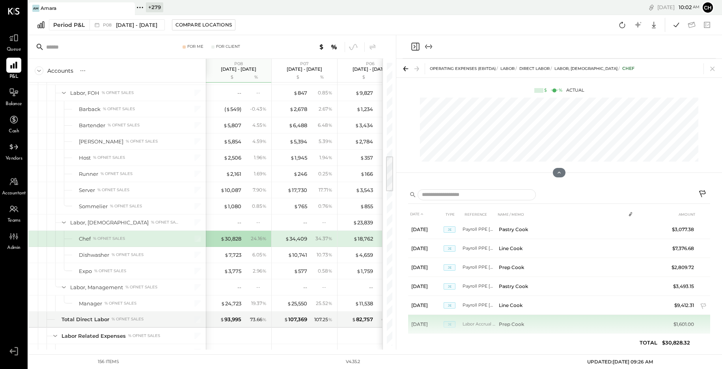
scroll to position [66, 0]
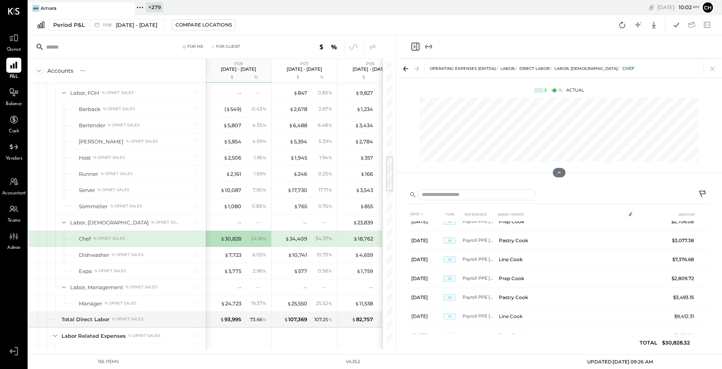
click at [413, 44] on icon "Close panel" at bounding box center [415, 46] width 9 height 9
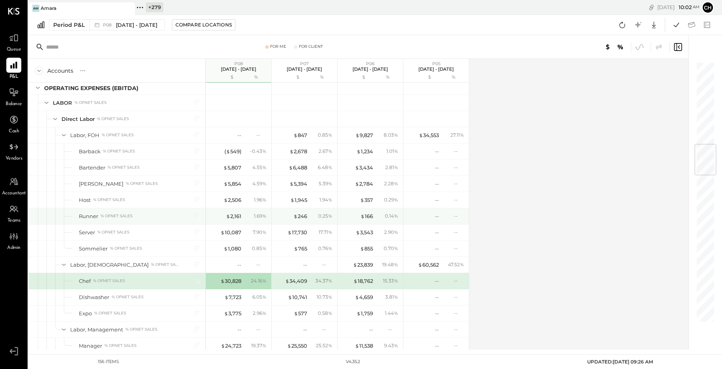
scroll to position [666, 0]
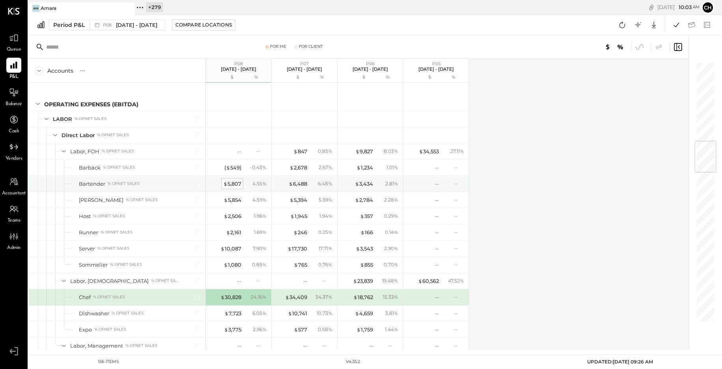
click at [230, 183] on div "$ 5,807" at bounding box center [232, 183] width 18 height 7
